Goal: Navigation & Orientation: Find specific page/section

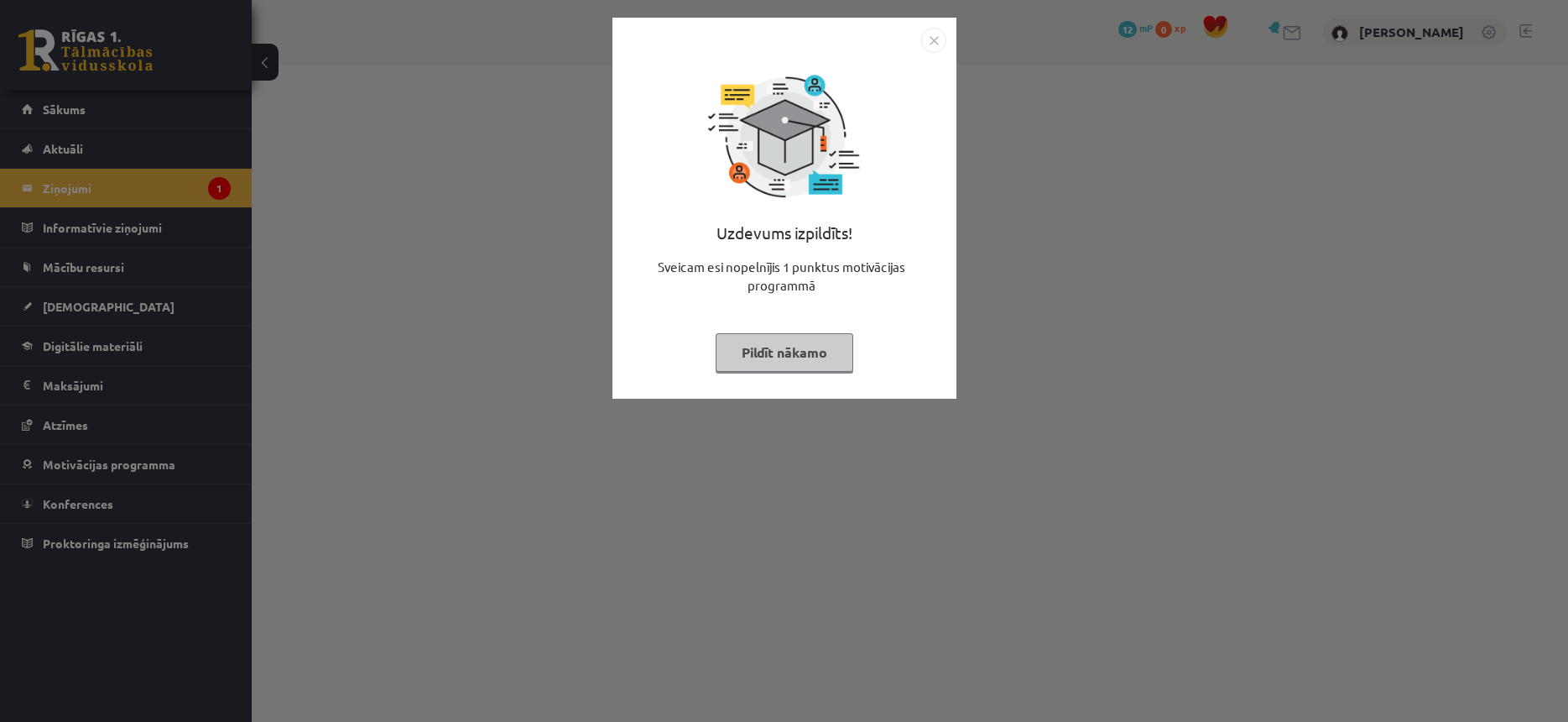
click at [772, 355] on button "Pildīt nākamo" at bounding box center [784, 353] width 137 height 38
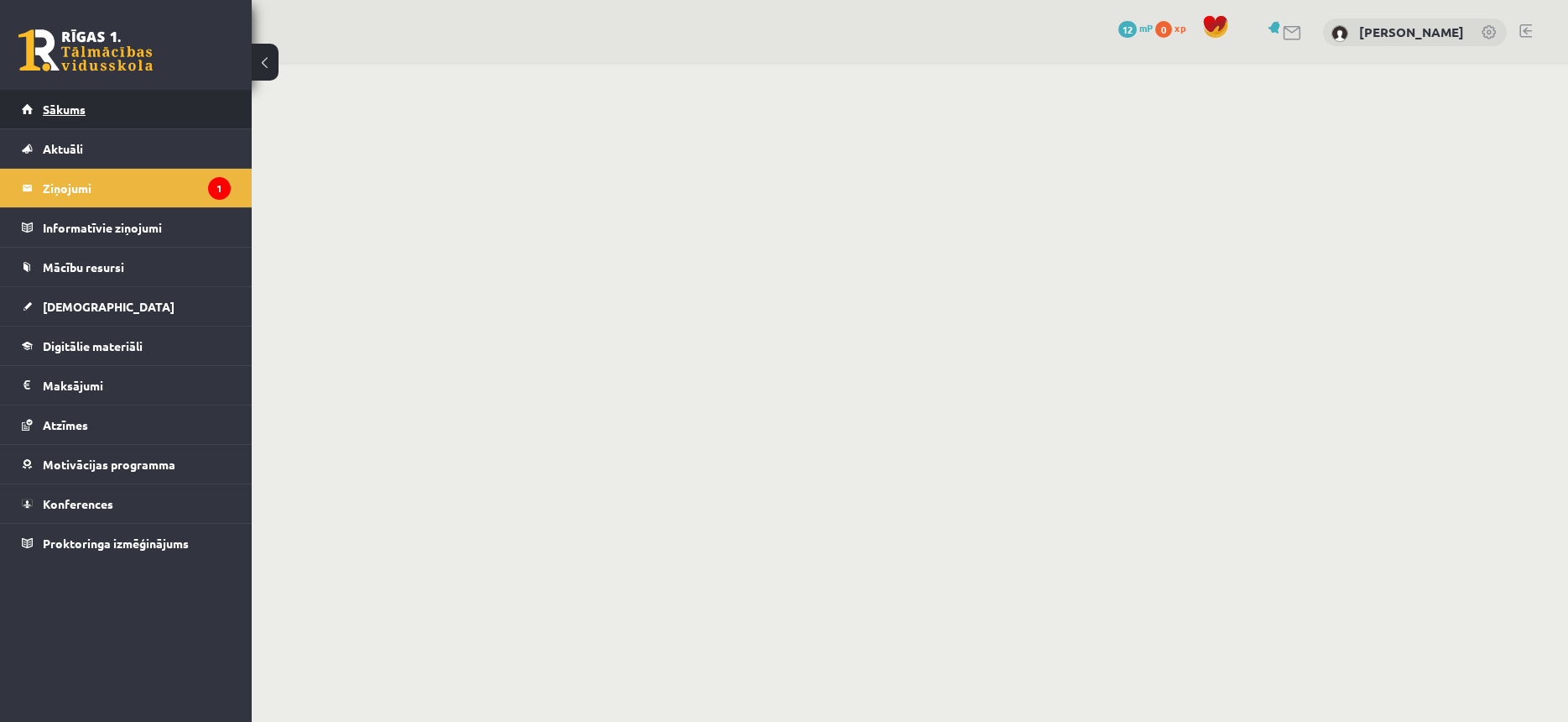
click at [169, 116] on link "Sākums" at bounding box center [126, 109] width 209 height 38
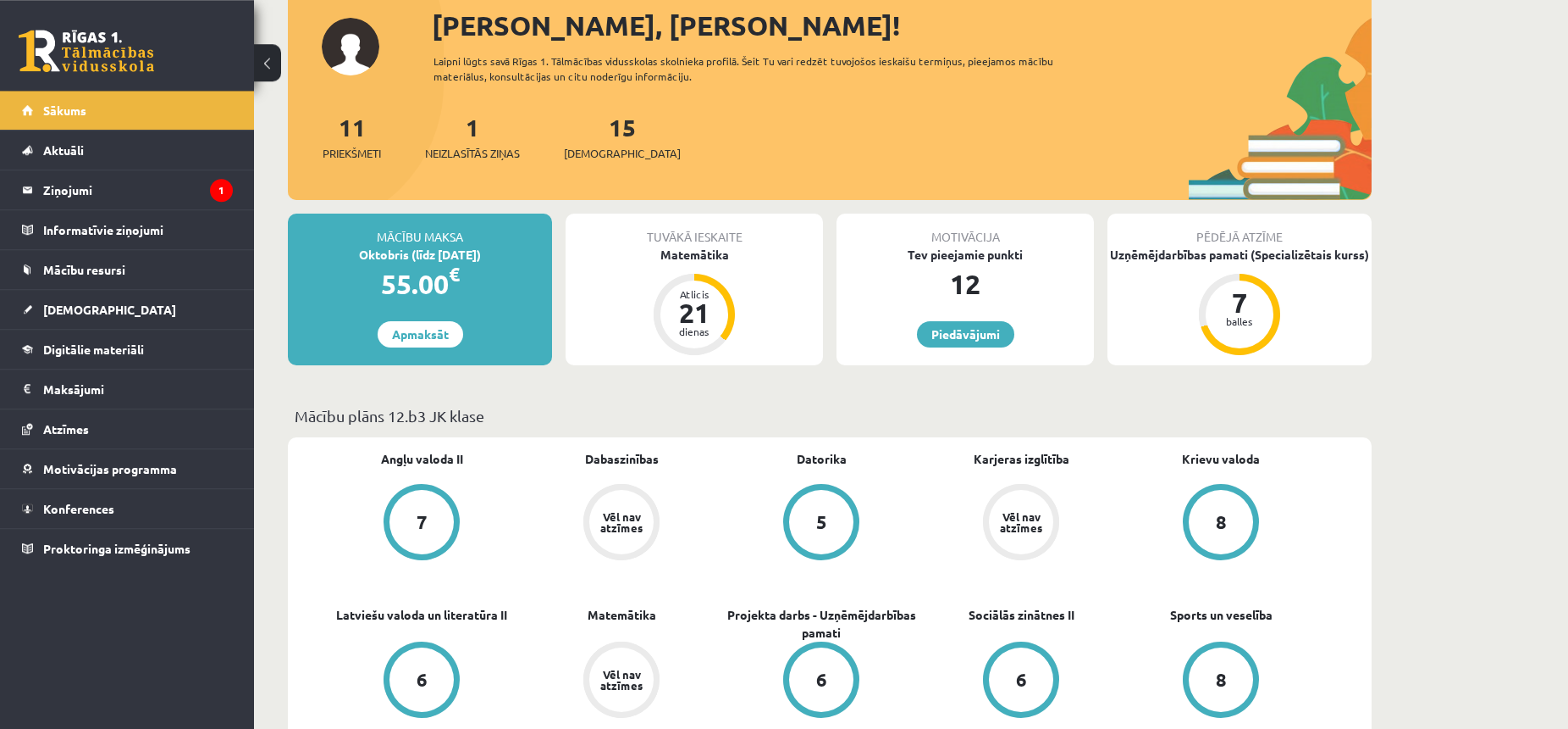
scroll to position [86, 0]
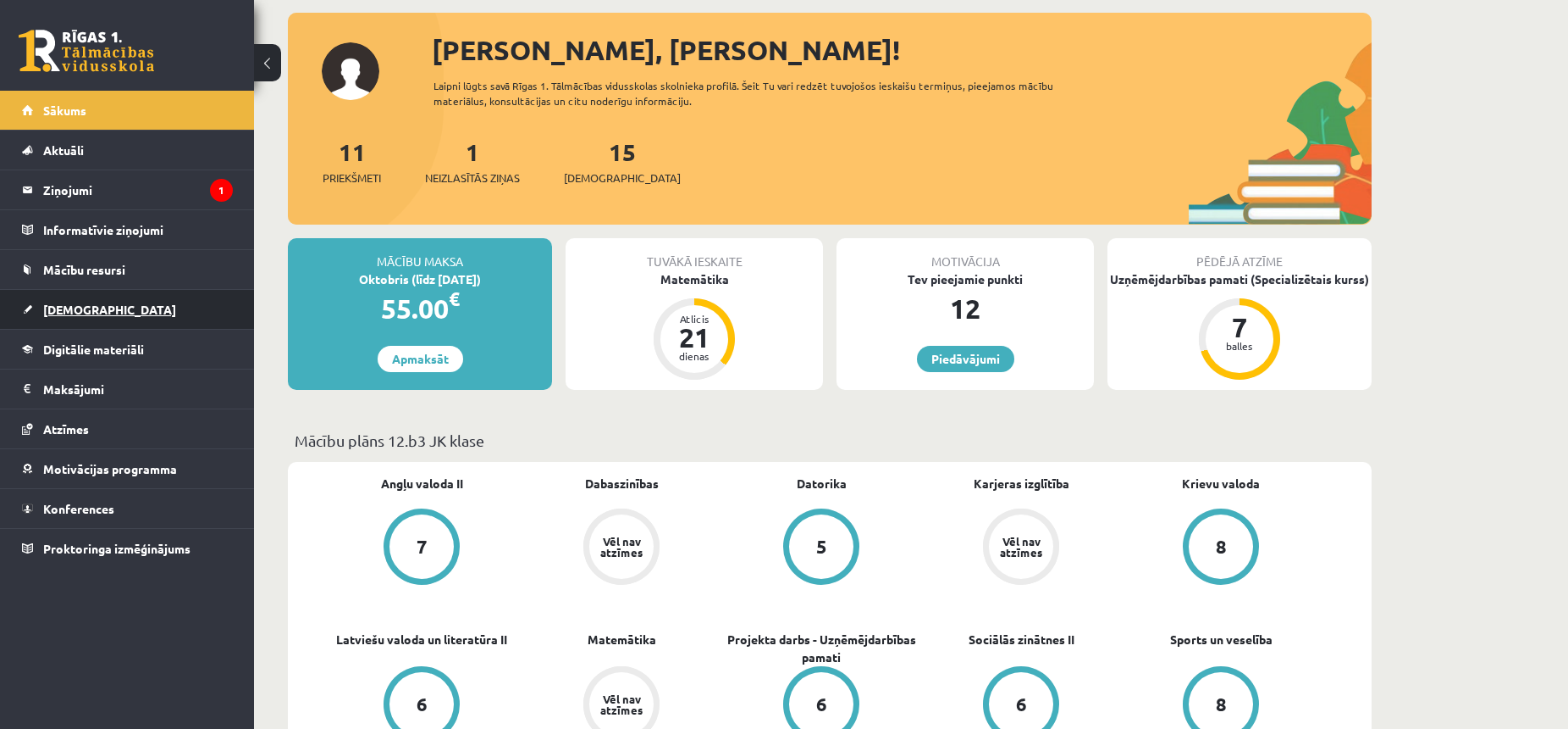
click at [36, 311] on link "[DEMOGRAPHIC_DATA]" at bounding box center [128, 309] width 211 height 39
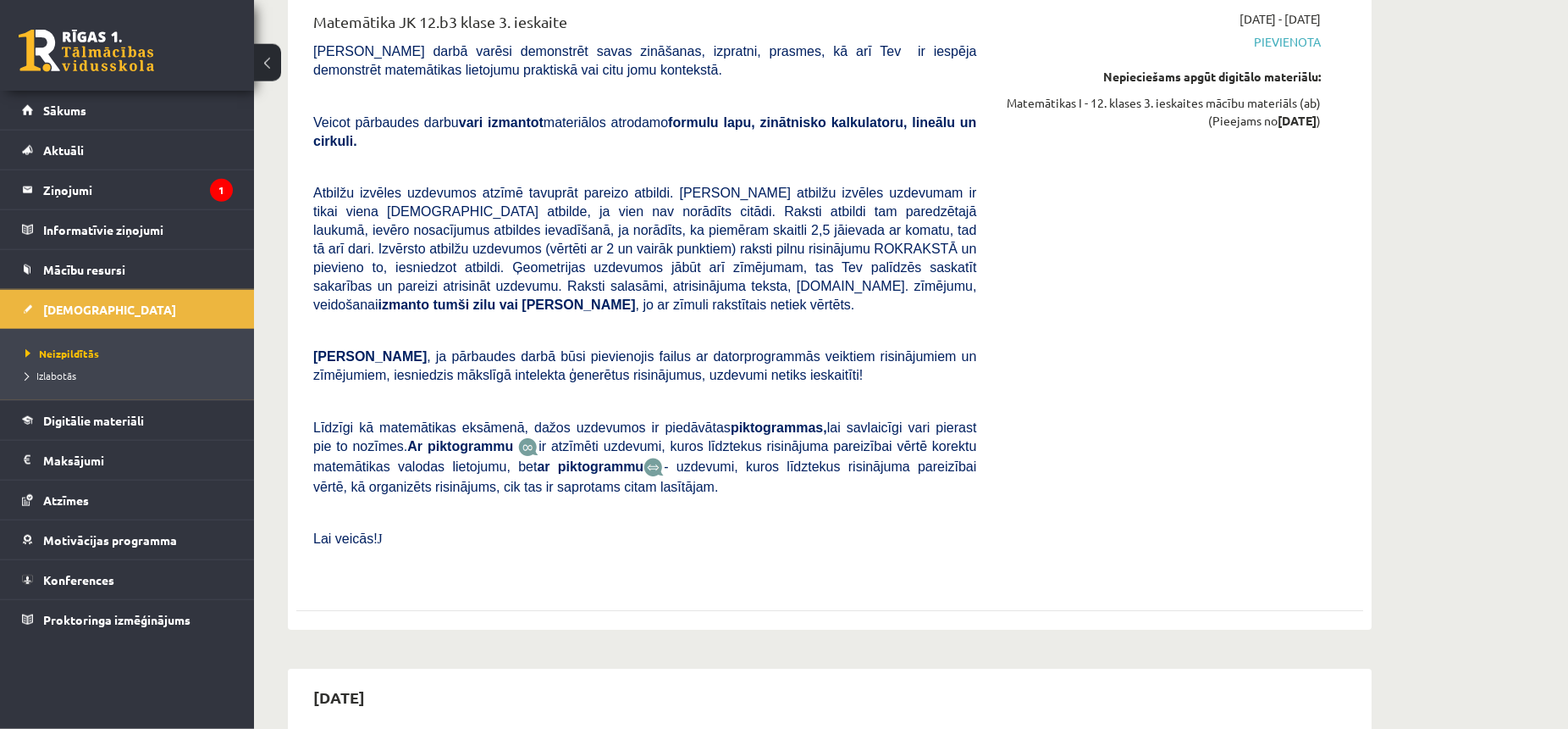
scroll to position [8229, 0]
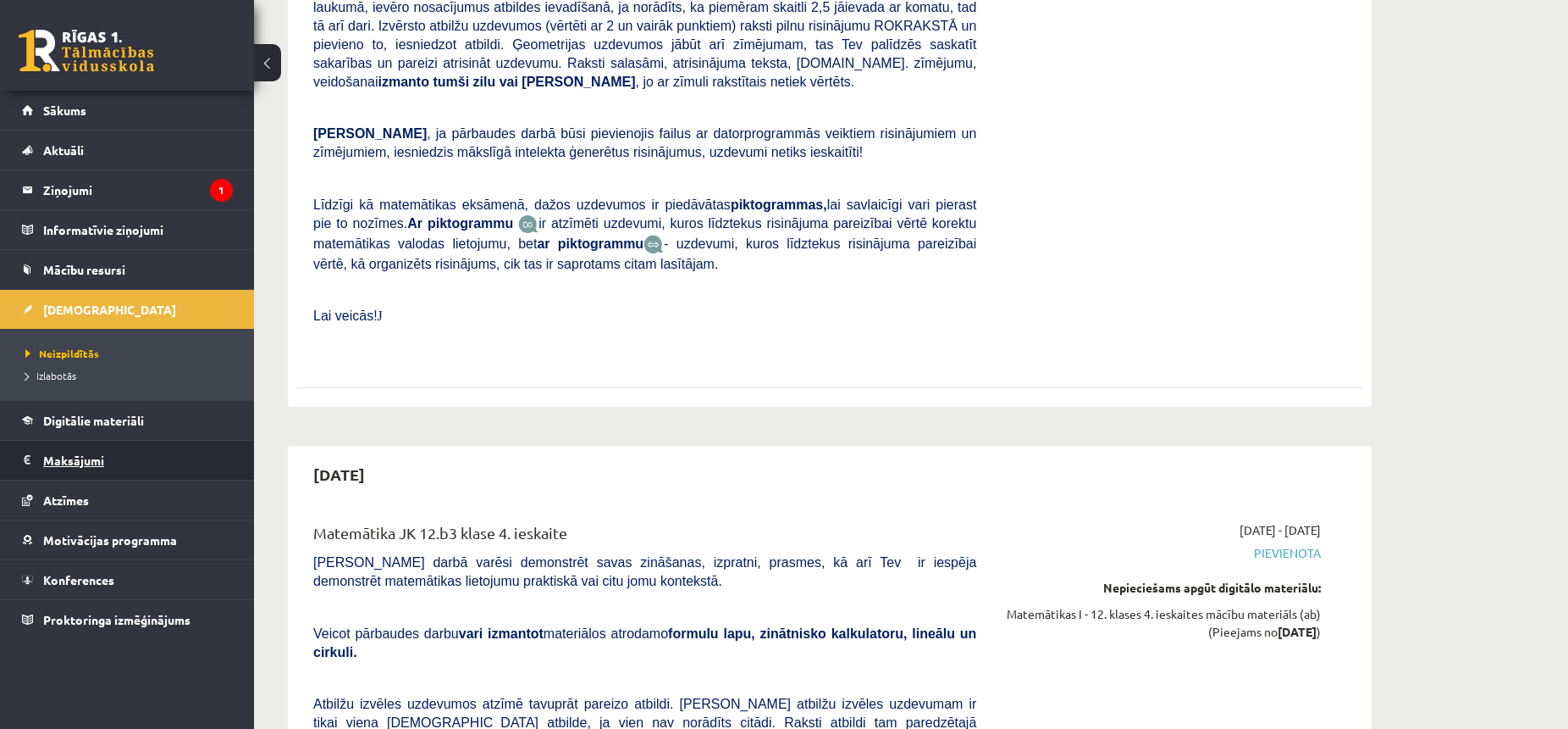
click at [96, 450] on legend "Maksājumi 0" at bounding box center [138, 460] width 190 height 39
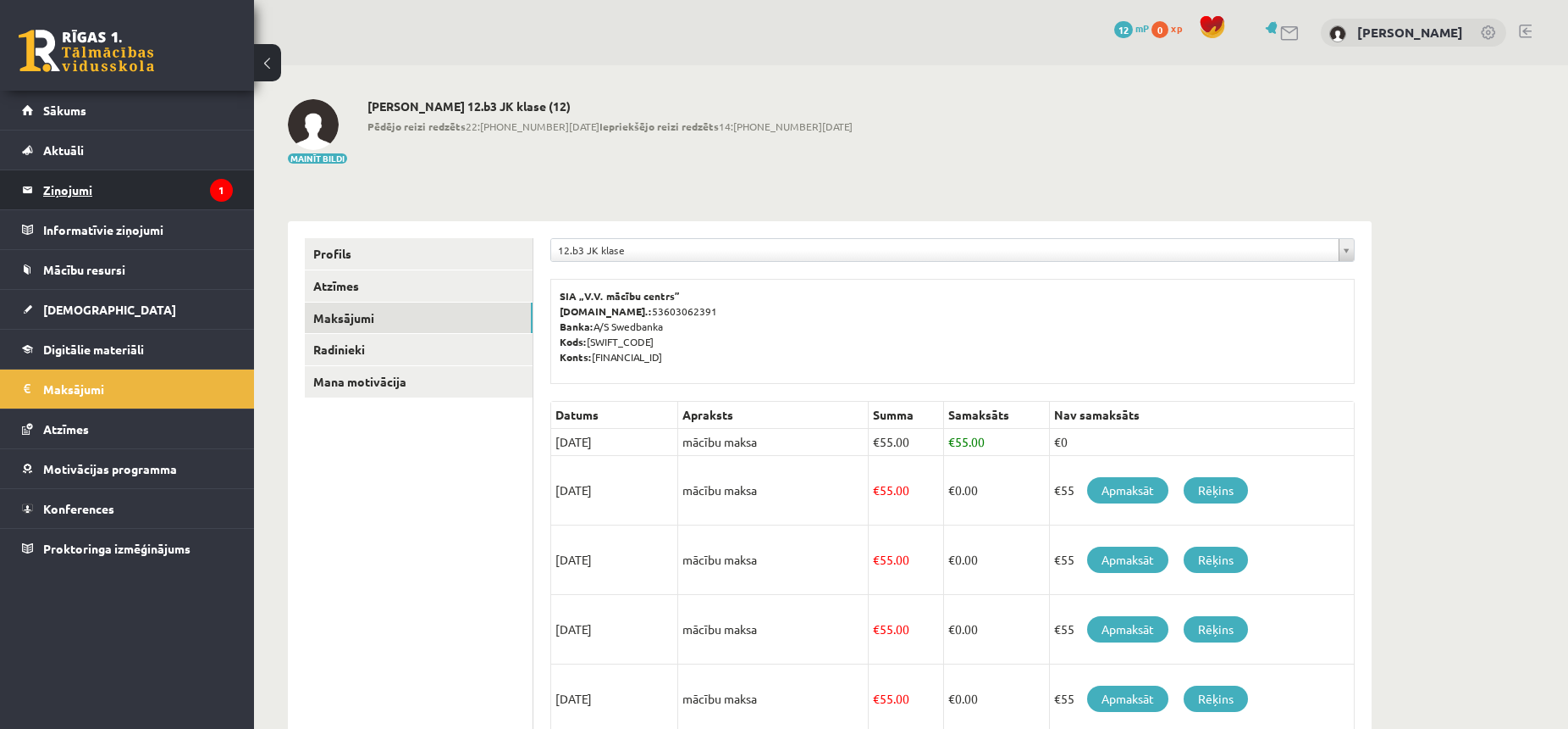
click at [162, 190] on legend "Ziņojumi 1" at bounding box center [138, 190] width 190 height 39
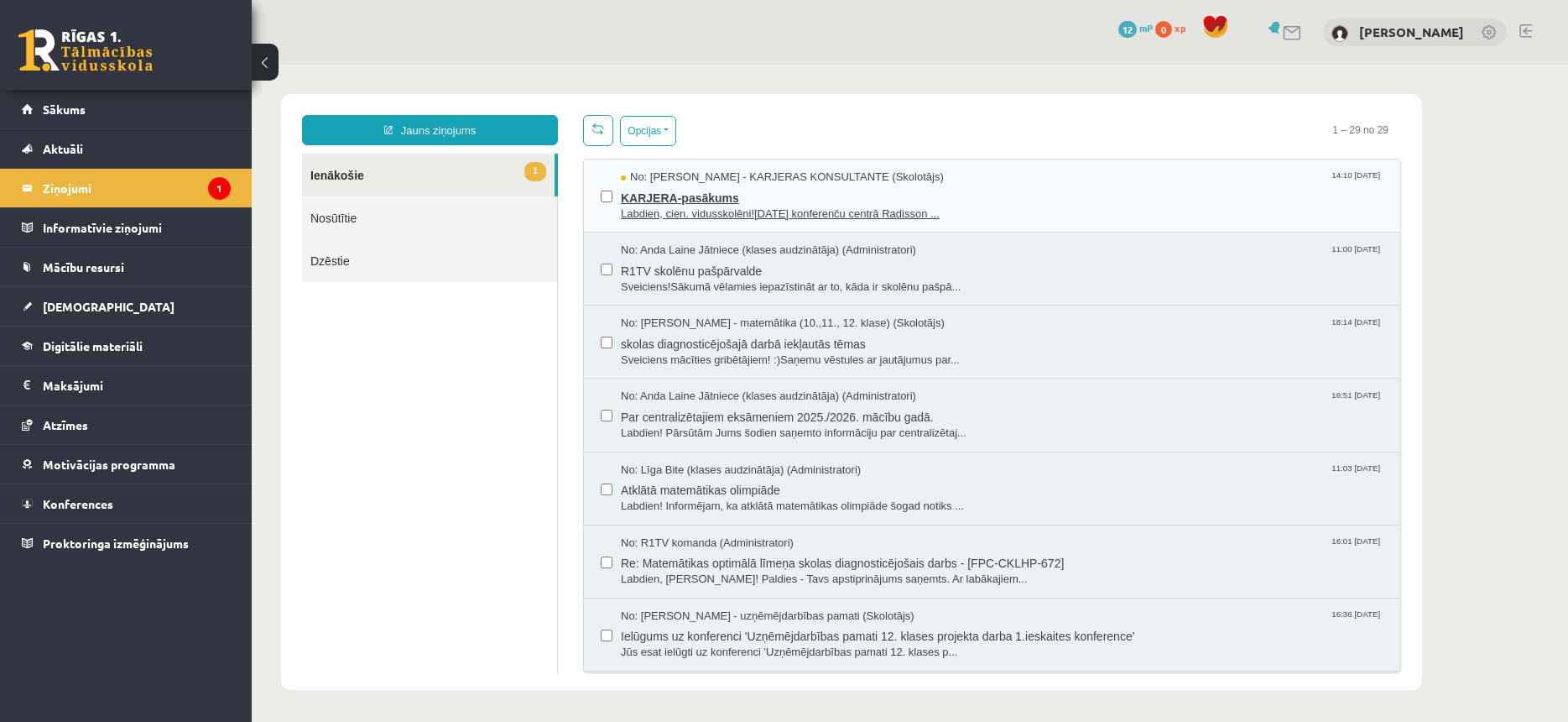
click at [775, 187] on span "KARJERA-pasākums" at bounding box center [1002, 195] width 763 height 21
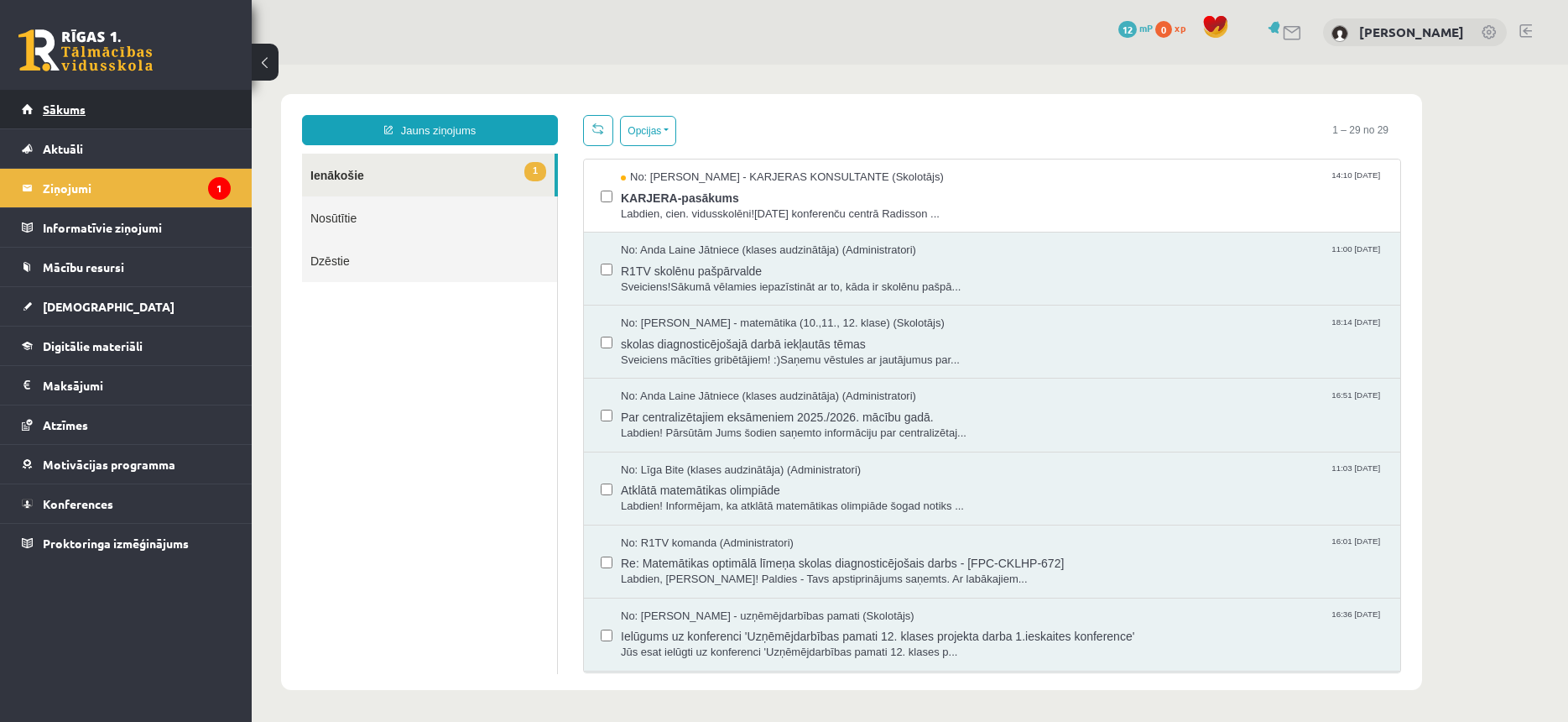
click at [92, 105] on link "Sākums" at bounding box center [126, 109] width 209 height 38
